Goal: Task Accomplishment & Management: Manage account settings

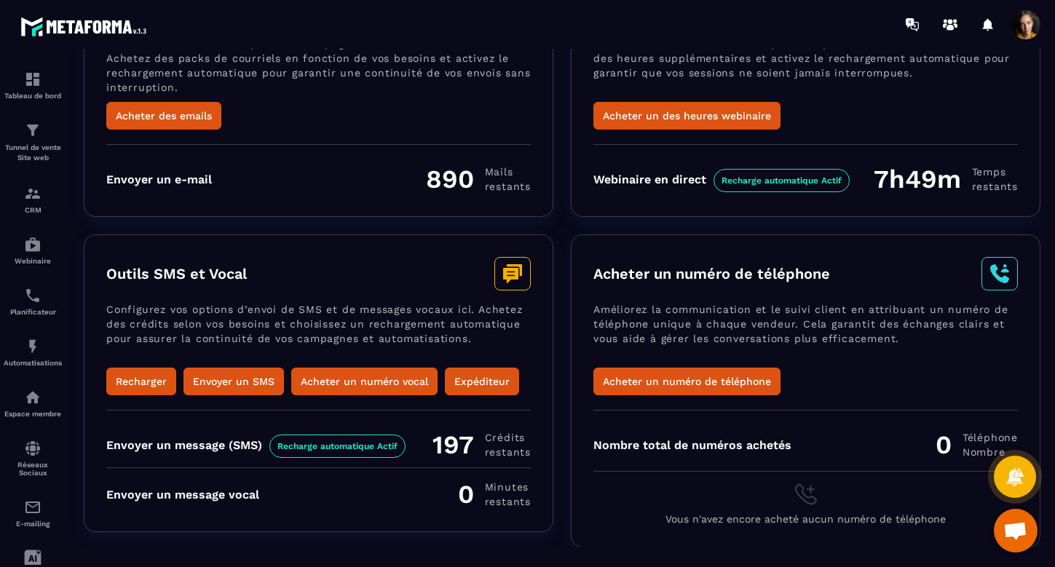
scroll to position [151, 0]
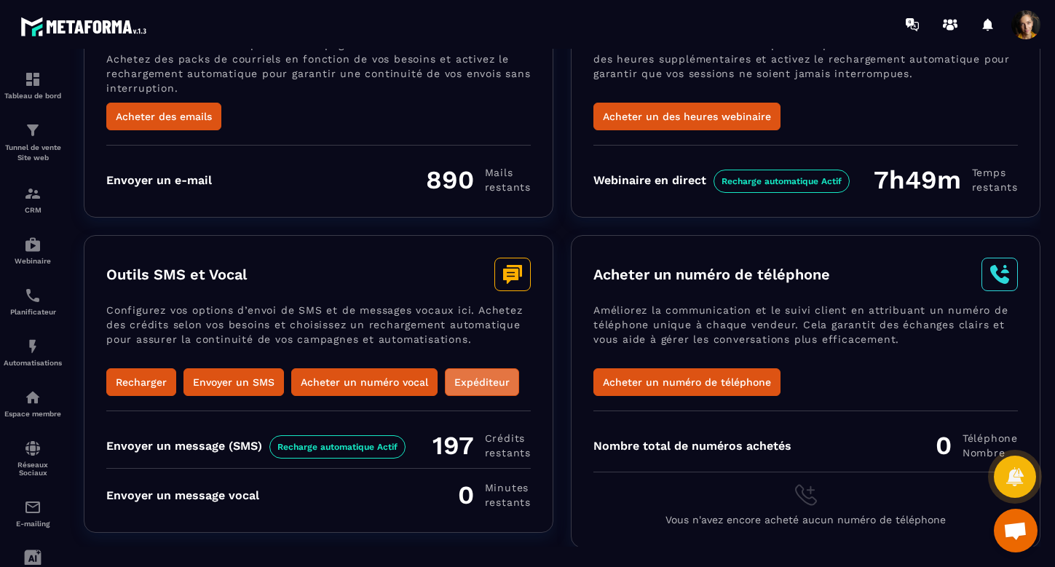
click at [491, 378] on button "Expéditeur" at bounding box center [482, 382] width 74 height 28
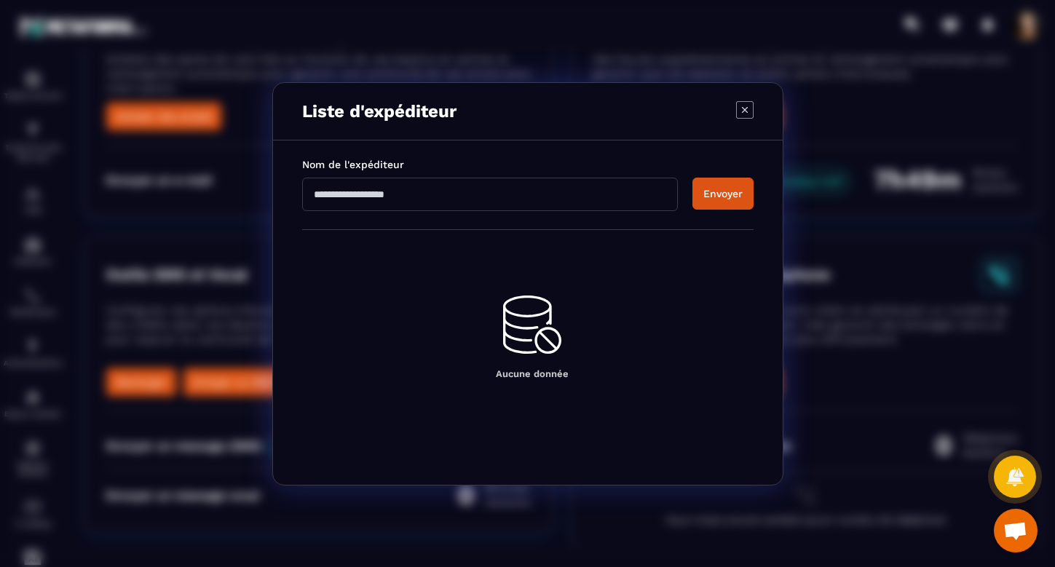
click at [745, 111] on icon "Modal window" at bounding box center [744, 109] width 17 height 17
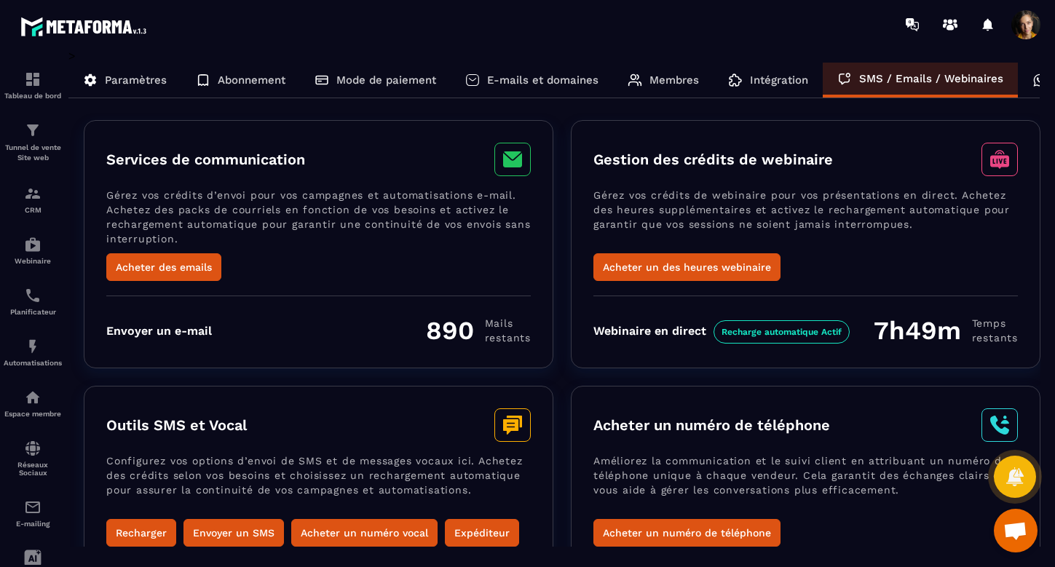
scroll to position [0, 0]
click at [1018, 27] on span at bounding box center [1025, 24] width 29 height 29
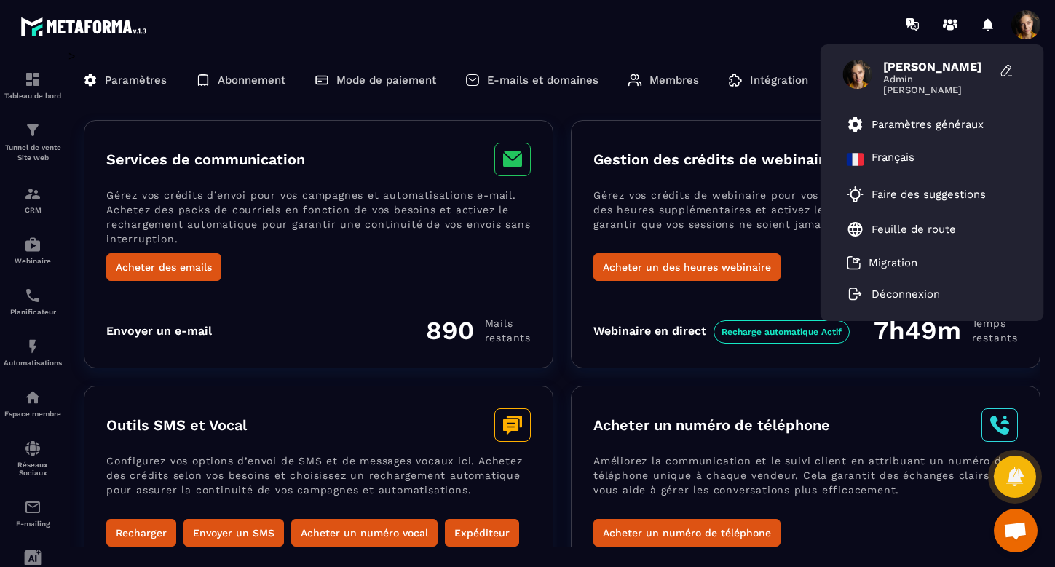
click at [454, 27] on div "[PERSON_NAME] [PERSON_NAME] Paramètres généraux [DEMOGRAPHIC_DATA] Faire des su…" at bounding box center [613, 24] width 884 height 49
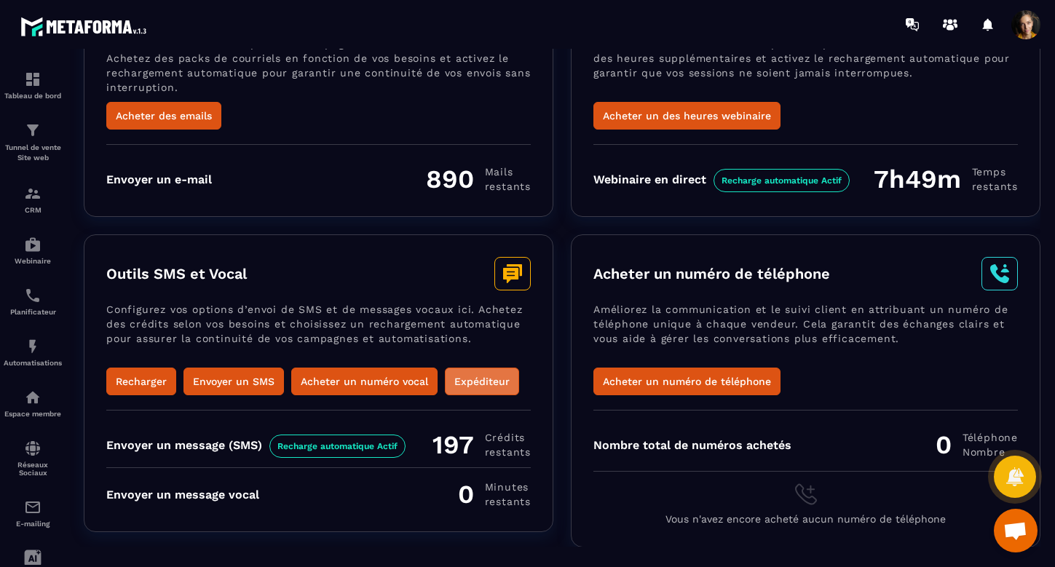
scroll to position [151, 0]
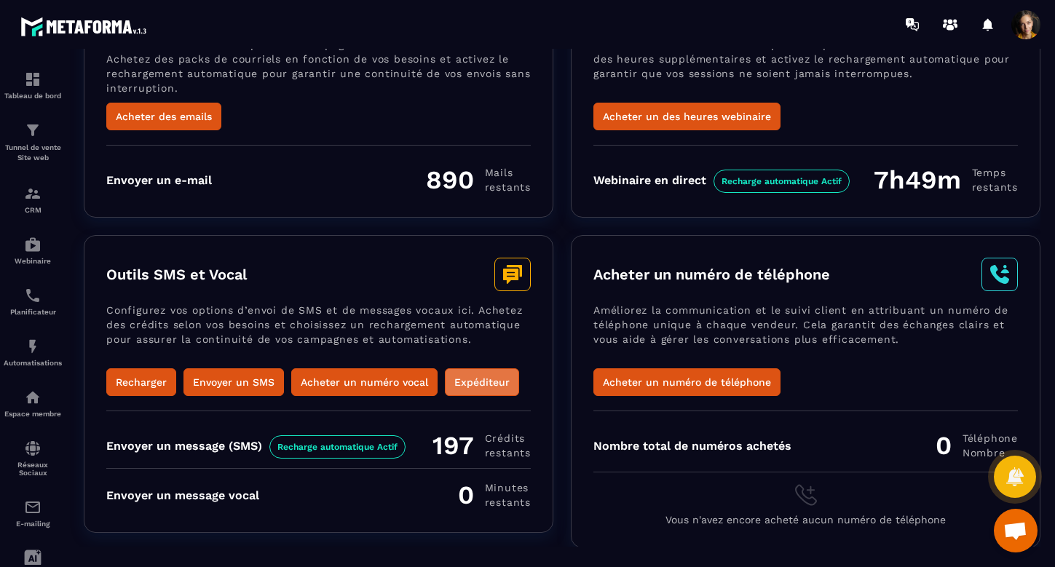
click at [478, 377] on button "Expéditeur" at bounding box center [482, 382] width 74 height 28
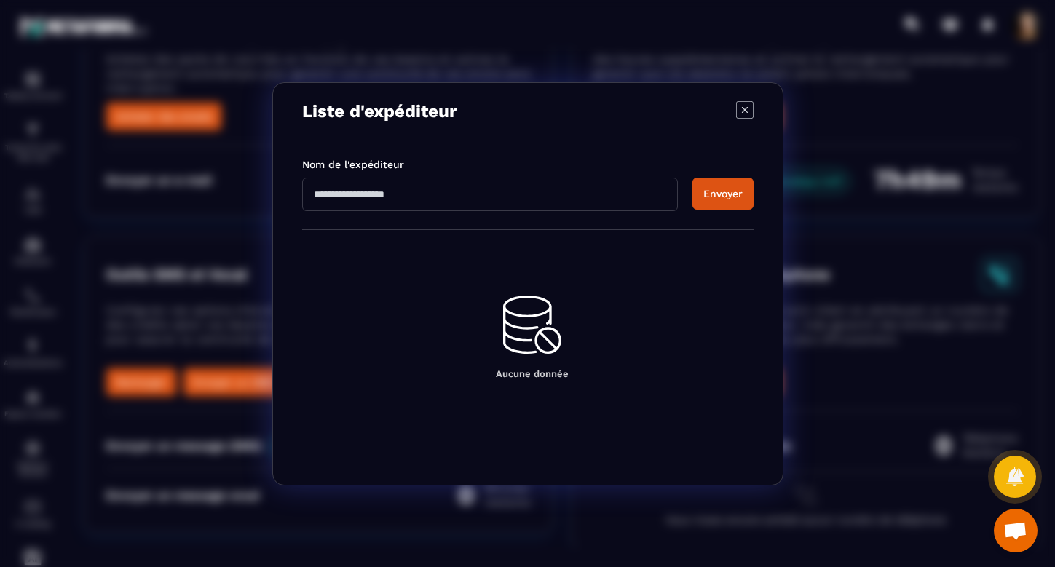
click at [739, 106] on icon "Modal window" at bounding box center [744, 109] width 17 height 17
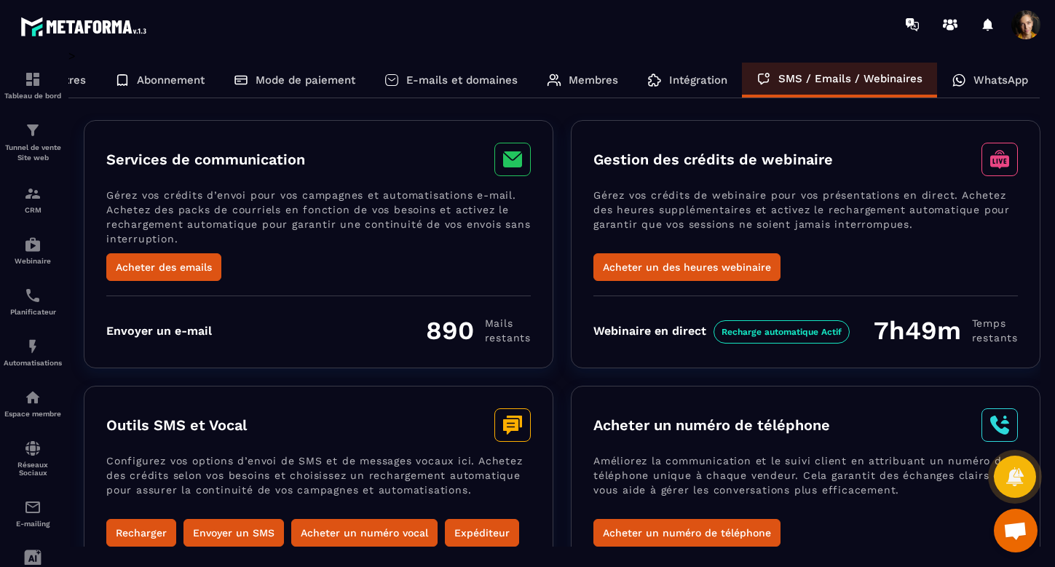
scroll to position [0, 0]
click at [28, 140] on div "Tunnel de vente Site web" at bounding box center [33, 143] width 58 height 42
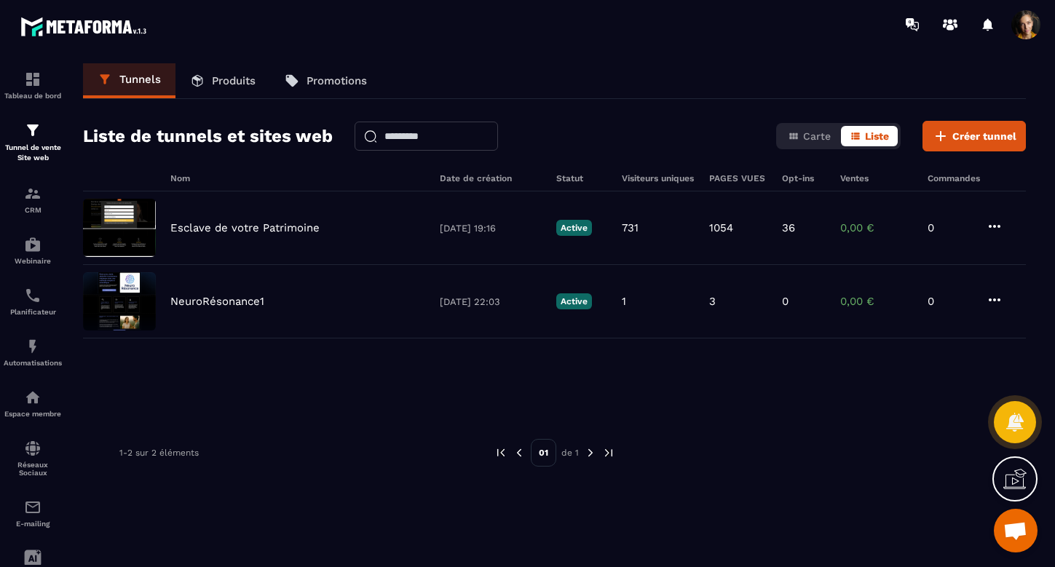
click at [1024, 25] on span at bounding box center [1025, 24] width 29 height 29
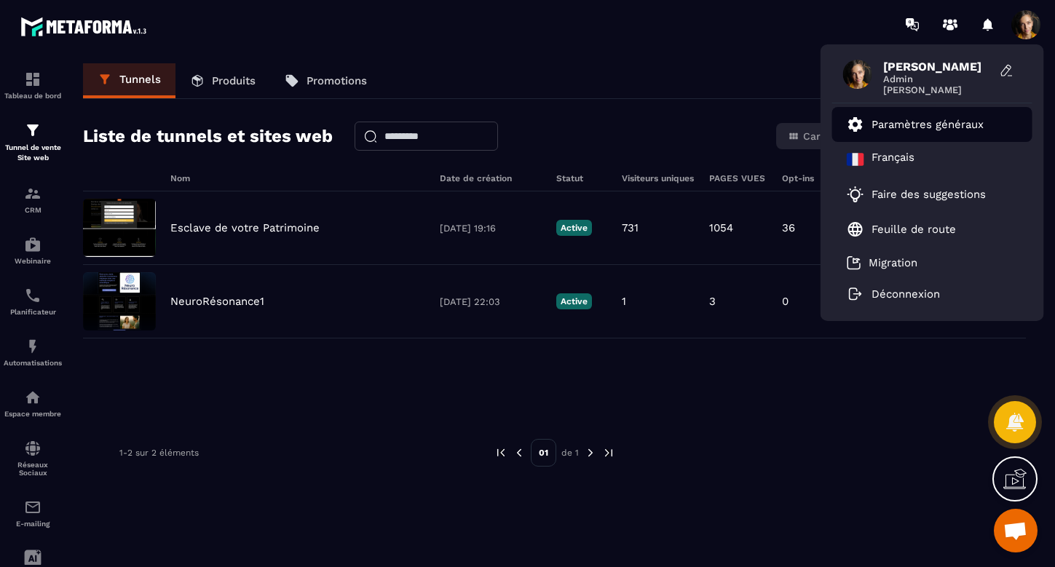
click at [960, 127] on p "Paramètres généraux" at bounding box center [928, 124] width 112 height 13
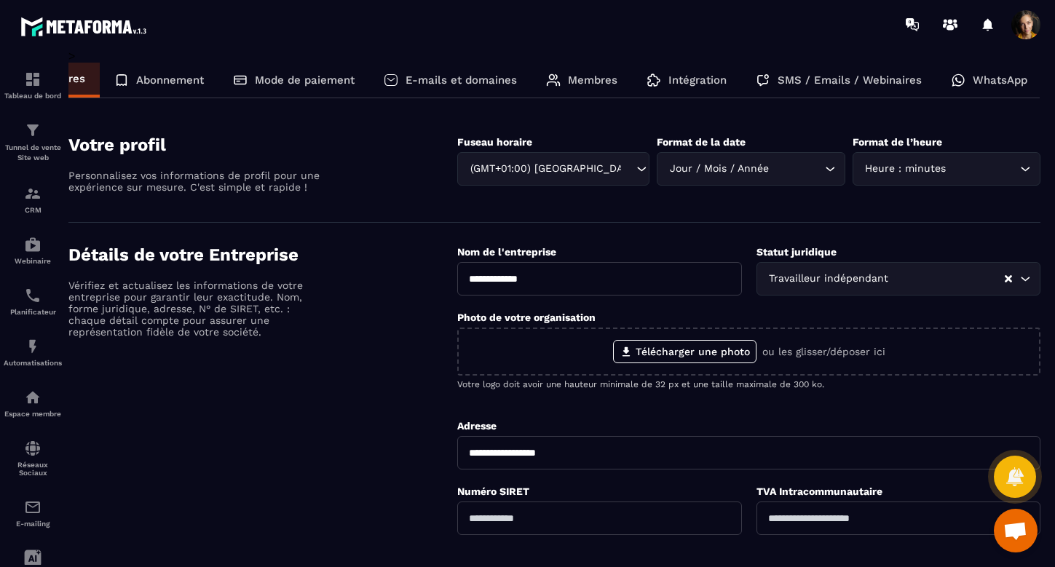
scroll to position [0, 81]
click at [1001, 77] on p "WhatsApp" at bounding box center [1001, 80] width 55 height 13
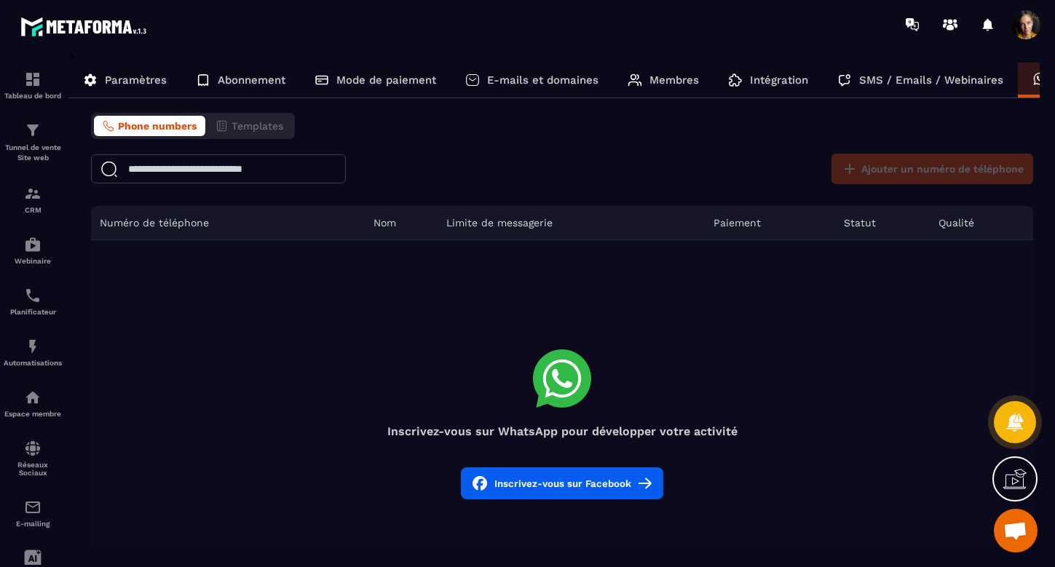
click at [890, 81] on p "SMS / Emails / Webinaires" at bounding box center [931, 80] width 144 height 13
